Goal: Task Accomplishment & Management: Complete application form

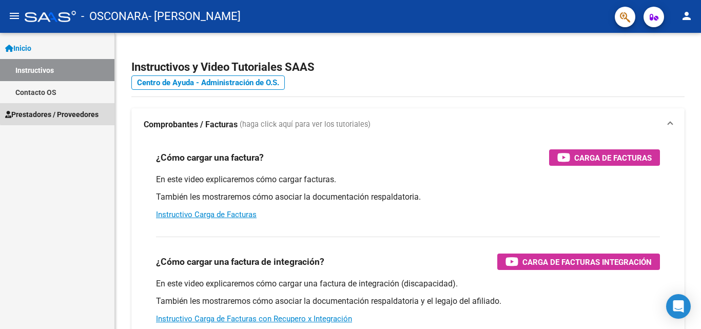
click at [72, 112] on span "Prestadores / Proveedores" at bounding box center [51, 114] width 93 height 11
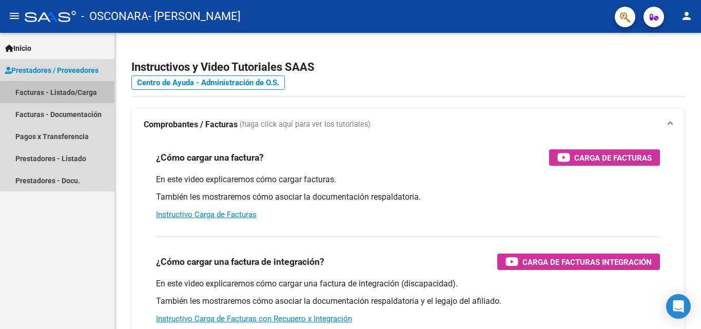
click at [66, 94] on link "Facturas - Listado/Carga" at bounding box center [57, 92] width 114 height 22
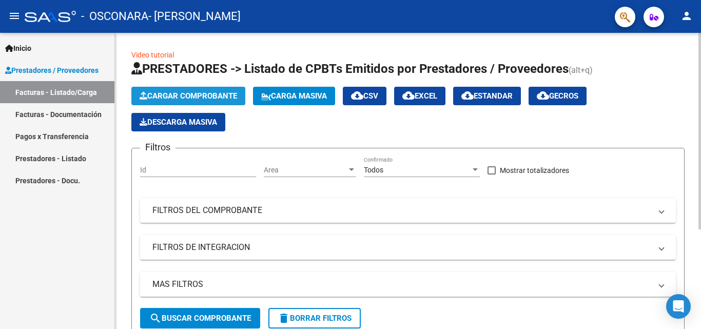
click at [182, 98] on span "Cargar Comprobante" at bounding box center [189, 95] width 98 height 9
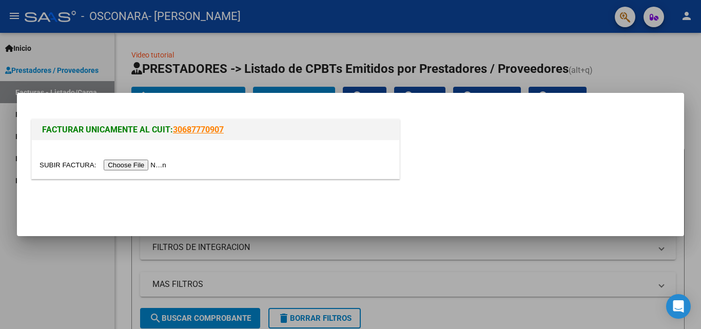
click at [152, 168] on input "file" at bounding box center [105, 165] width 130 height 11
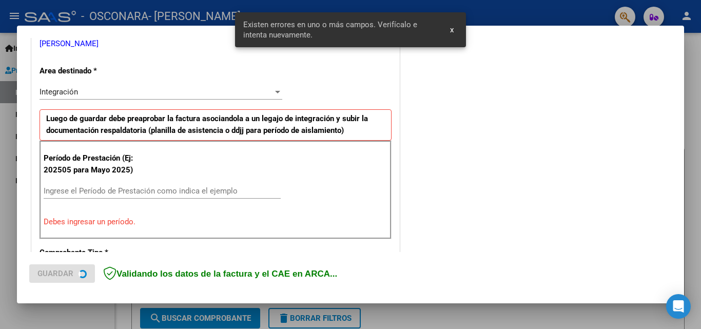
scroll to position [232, 0]
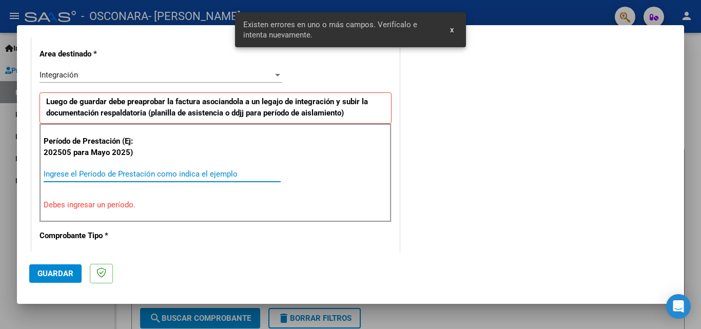
click at [249, 174] on input "Ingrese el Período de Prestación como indica el ejemplo" at bounding box center [162, 173] width 237 height 9
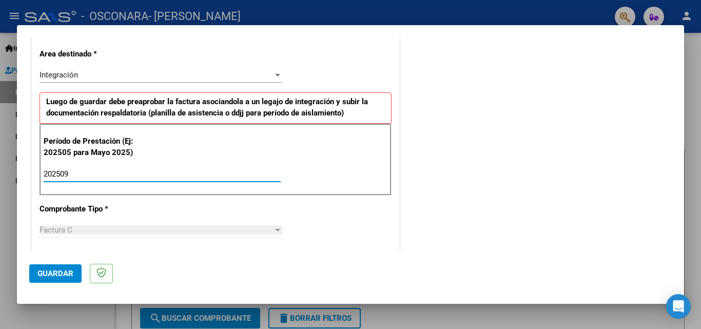
type input "202509"
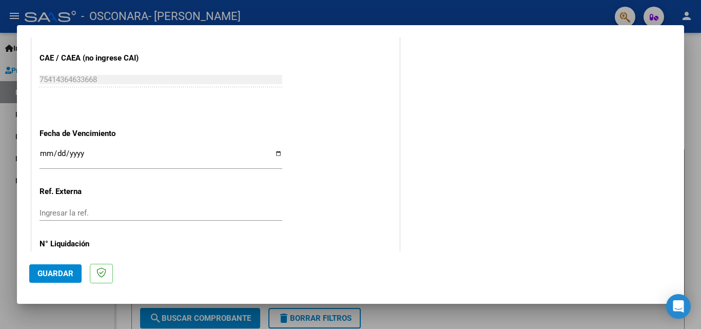
scroll to position [653, 0]
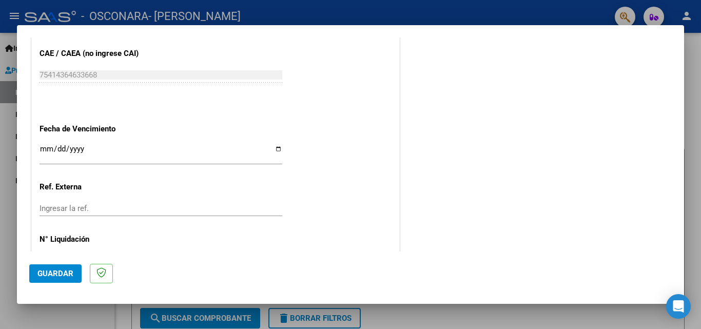
click at [272, 149] on input "Ingresar la fecha" at bounding box center [161, 153] width 243 height 16
type input "[DATE]"
click at [56, 269] on span "Guardar" at bounding box center [55, 273] width 36 height 9
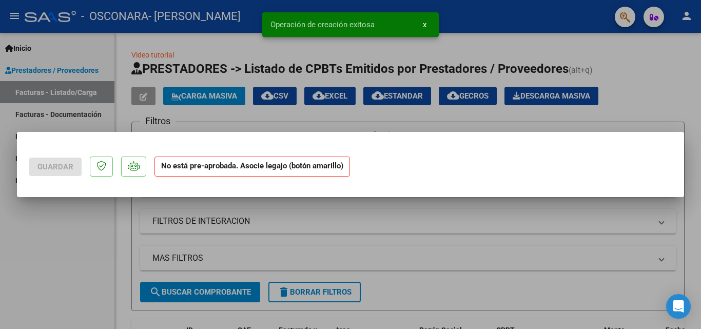
scroll to position [0, 0]
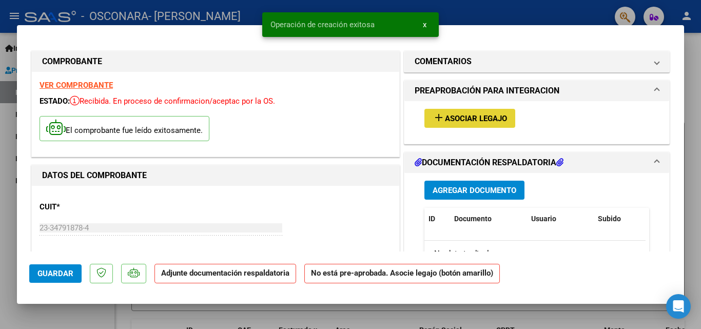
click at [473, 117] on span "Asociar Legajo" at bounding box center [476, 118] width 62 height 9
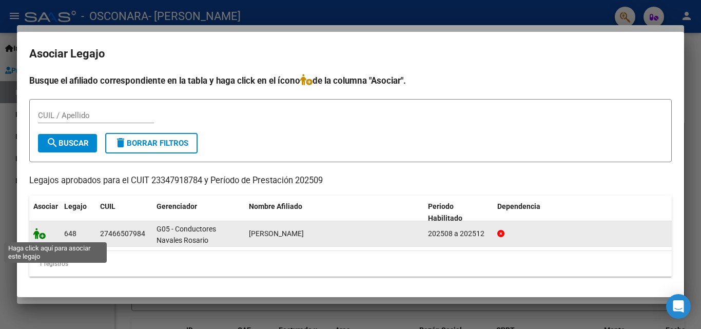
click at [41, 237] on icon at bounding box center [39, 233] width 12 height 11
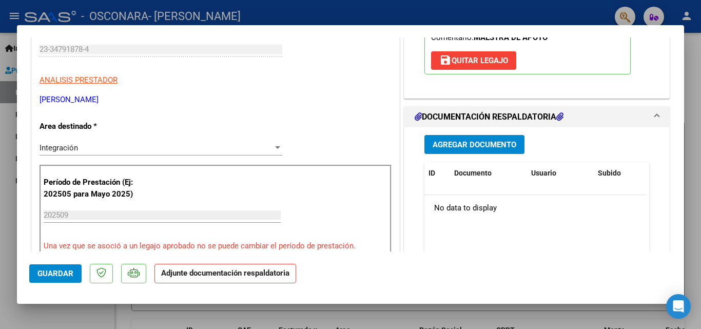
scroll to position [155, 0]
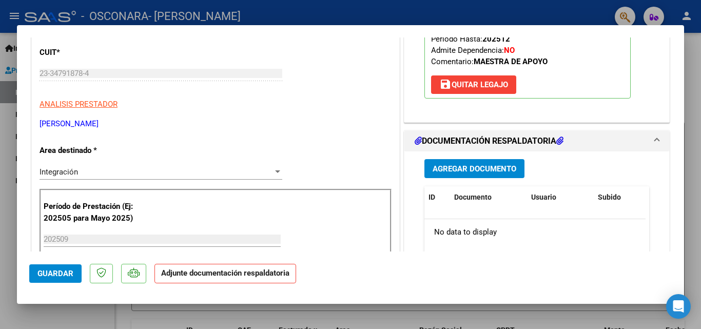
click at [461, 164] on span "Agregar Documento" at bounding box center [475, 168] width 84 height 9
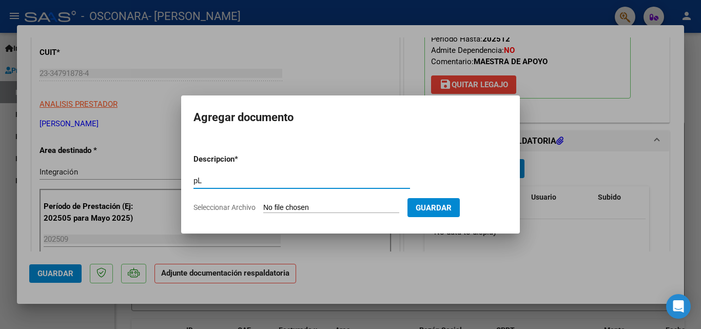
type input "p"
type input "Planilla de asistencia mensual - [DATE]"
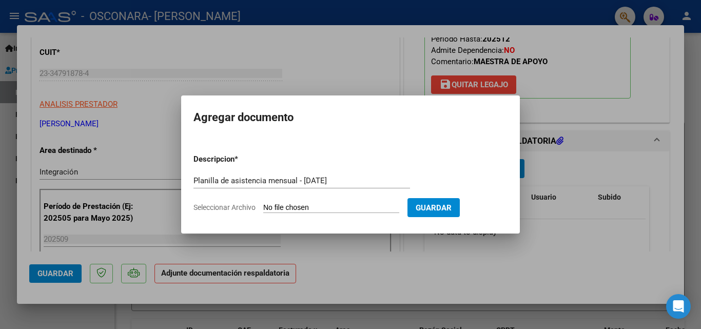
click at [288, 208] on input "Seleccionar Archivo" at bounding box center [331, 208] width 136 height 10
type input "C:\fakepath\Asistencia septiembre - maestra de apoyo.pdf"
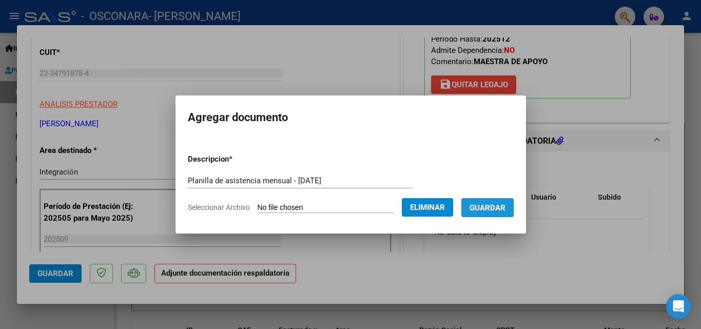
click at [501, 208] on span "Guardar" at bounding box center [488, 207] width 36 height 9
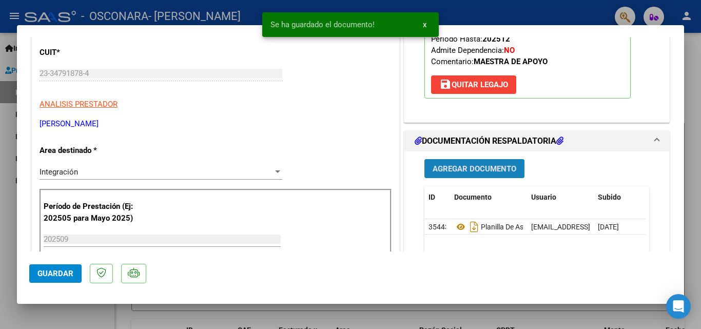
click at [461, 173] on span "Agregar Documento" at bounding box center [475, 168] width 84 height 9
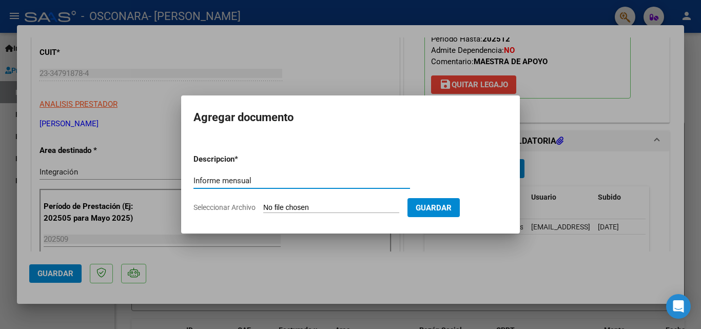
click at [223, 183] on input "Informe mensual" at bounding box center [302, 180] width 217 height 9
type input "Informe Pedagógico mensual"
click at [395, 207] on input "Seleccionar Archivo" at bounding box center [331, 208] width 136 height 10
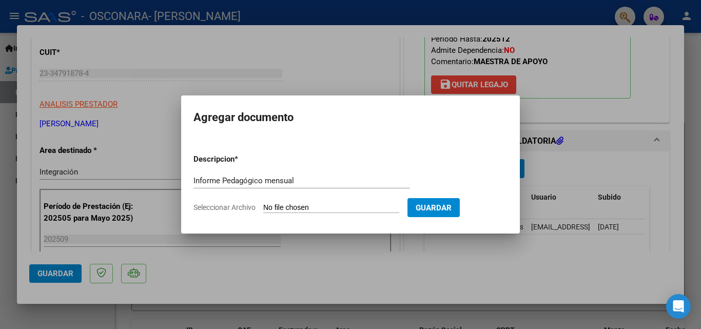
type input "C:\fakepath\Informe Mensual Pedagógico mes de septiembre.pdf"
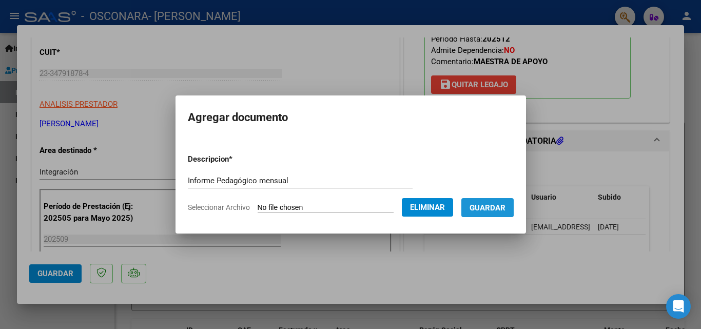
click at [489, 201] on button "Guardar" at bounding box center [488, 207] width 52 height 19
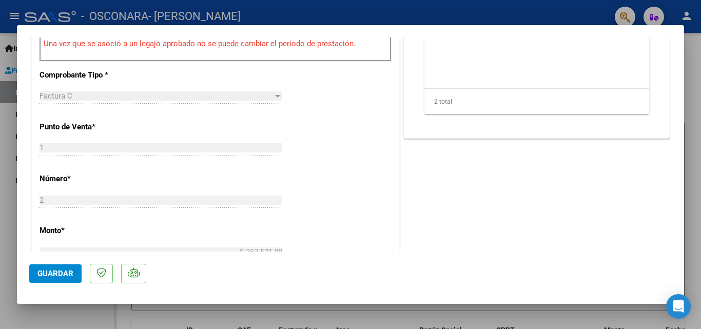
scroll to position [705, 0]
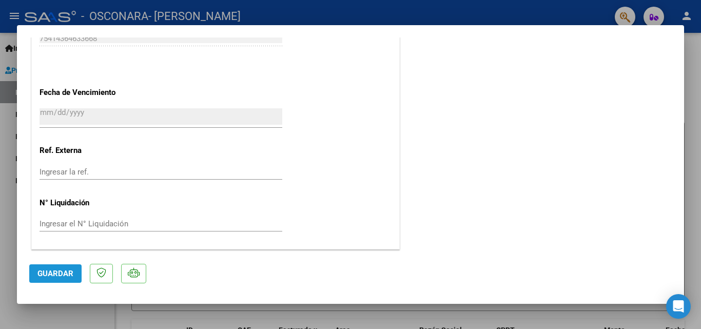
click at [62, 278] on button "Guardar" at bounding box center [55, 273] width 52 height 18
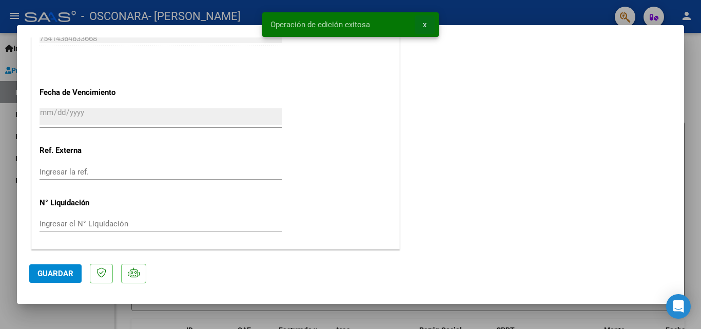
click at [424, 29] on button "x" at bounding box center [425, 24] width 20 height 18
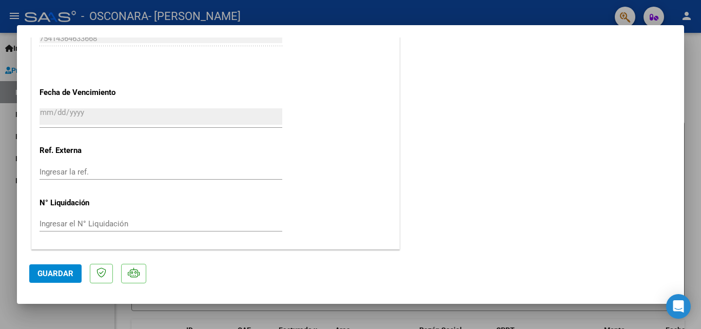
click at [693, 70] on div at bounding box center [350, 164] width 701 height 329
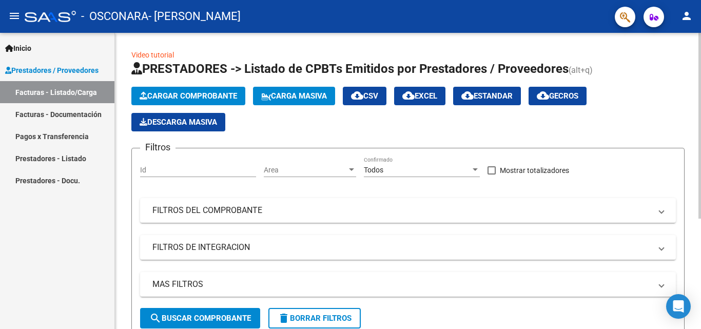
scroll to position [176, 0]
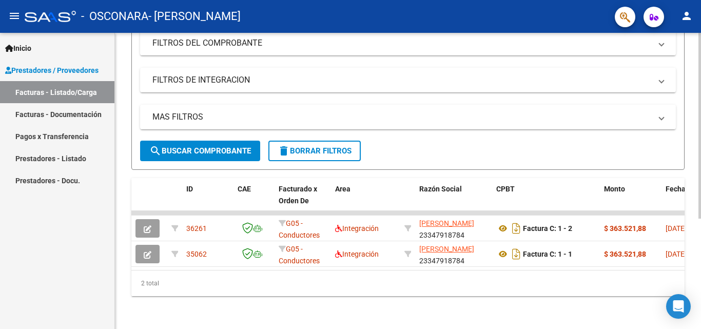
click at [693, 224] on div at bounding box center [700, 236] width 3 height 186
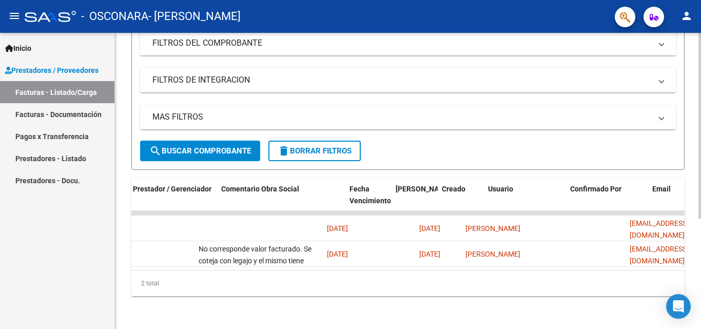
scroll to position [0, 1534]
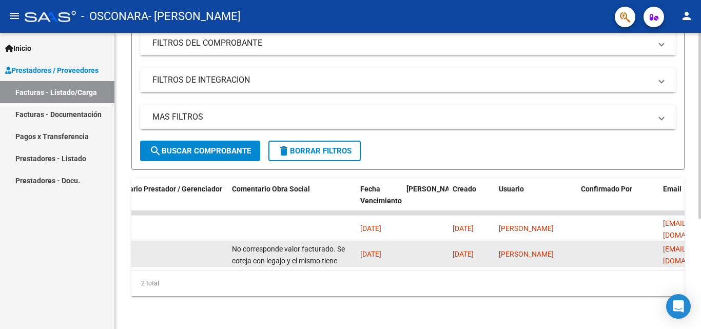
click at [314, 245] on div "No corresponde valor facturado. Se coteja con legajo y el mismo tiene error en …" at bounding box center [292, 254] width 120 height 22
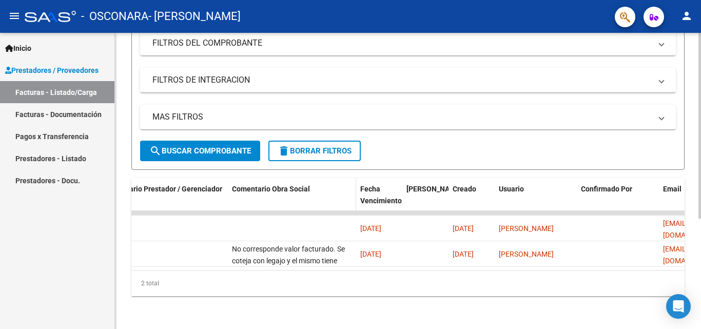
click at [321, 201] on datatable-header-cell "Comentario Obra Social" at bounding box center [292, 200] width 128 height 45
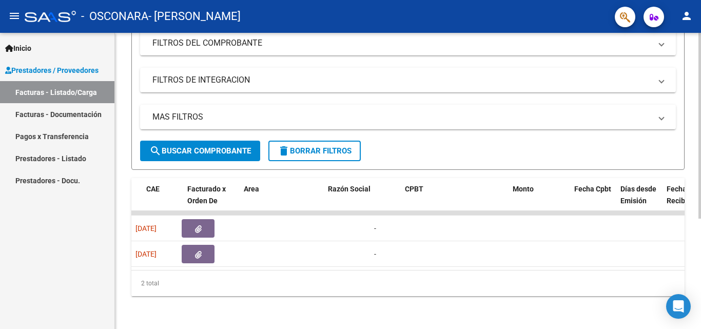
scroll to position [0, 0]
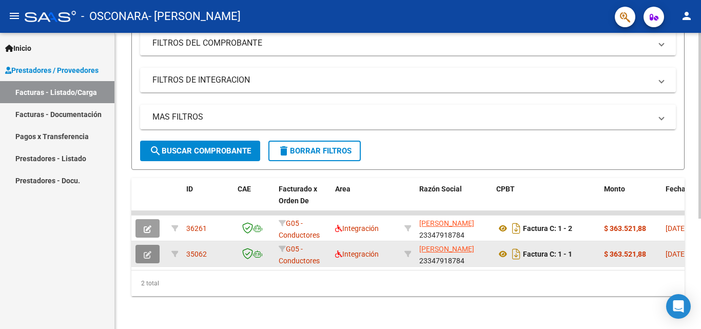
click at [144, 251] on icon "button" at bounding box center [148, 255] width 8 height 8
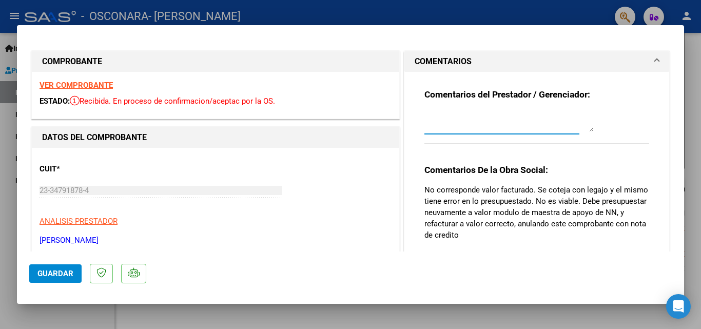
click at [534, 126] on textarea at bounding box center [509, 121] width 169 height 21
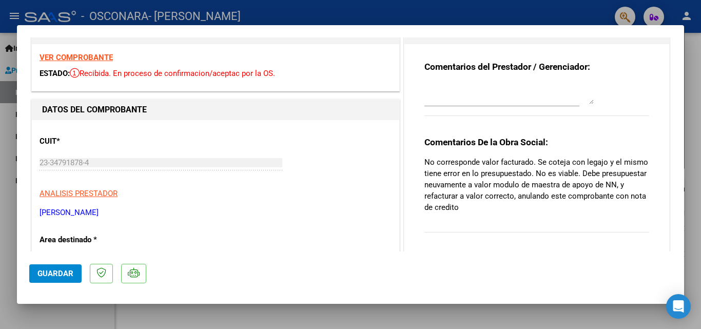
scroll to position [26, 0]
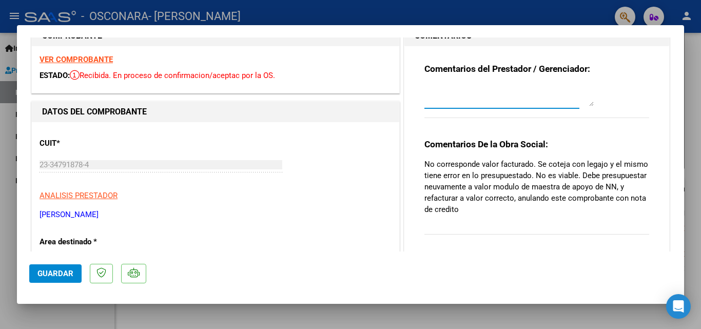
click at [539, 100] on textarea at bounding box center [509, 96] width 169 height 21
type textarea "_"
type textarea "Ok. mensaje recibido, en breve refacturo ambos períodos. Gracias."
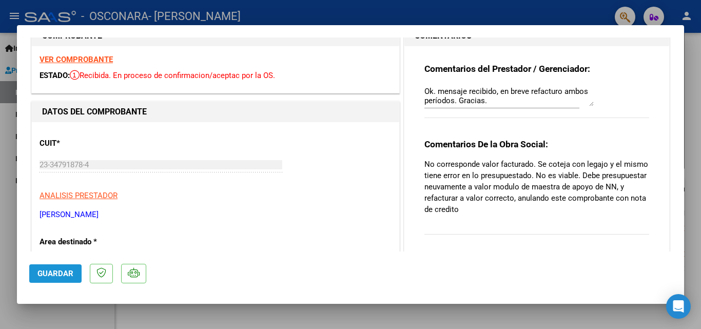
click at [41, 276] on span "Guardar" at bounding box center [55, 273] width 36 height 9
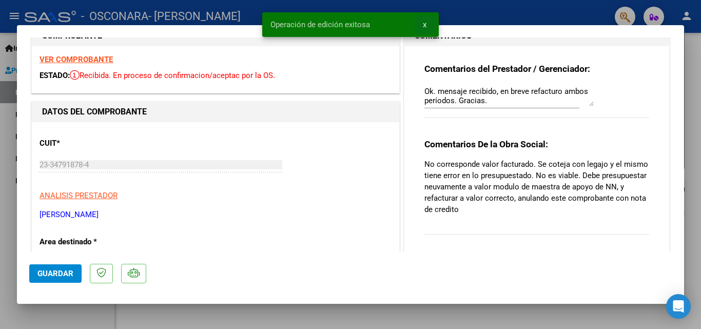
click at [424, 25] on span "x" at bounding box center [425, 24] width 4 height 9
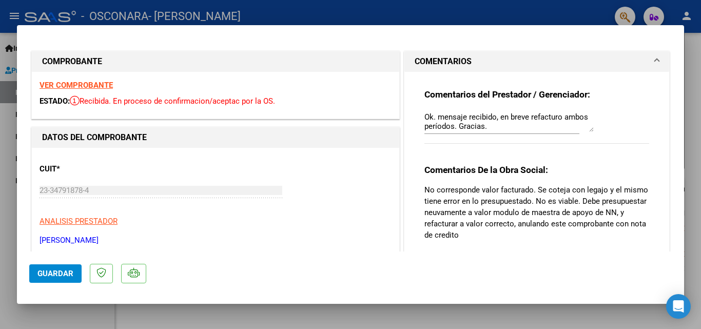
click at [693, 72] on div at bounding box center [350, 164] width 701 height 329
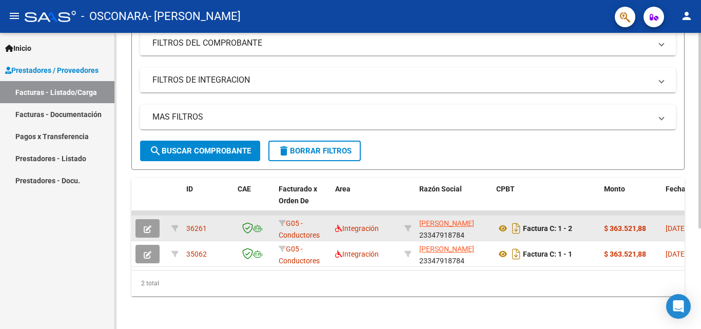
scroll to position [176, 0]
